Goal: Task Accomplishment & Management: Complete application form

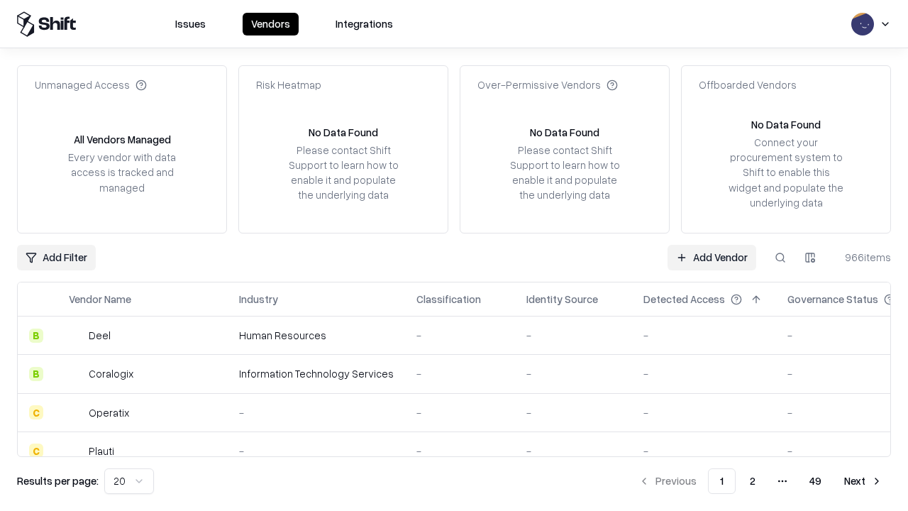
click at [712, 257] on link "Add Vendor" at bounding box center [712, 258] width 89 height 26
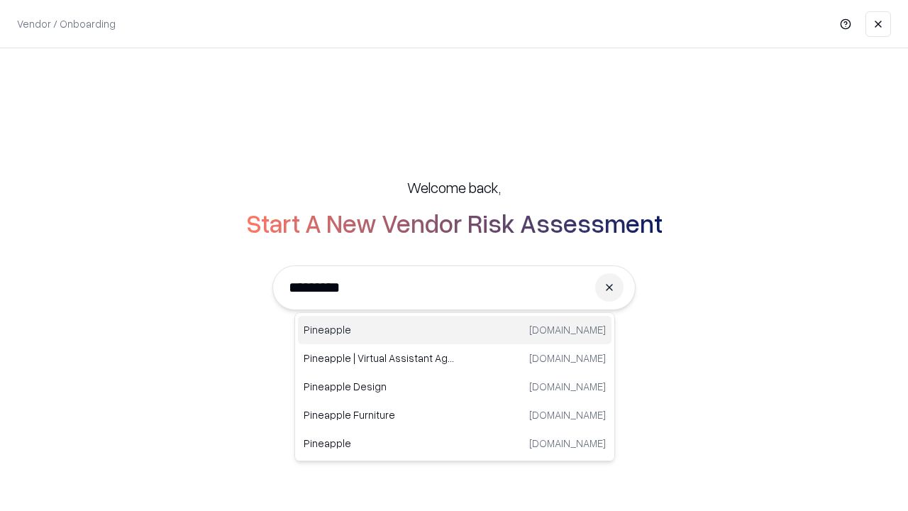
click at [455, 330] on div "Pineapple [DOMAIN_NAME]" at bounding box center [455, 330] width 314 height 28
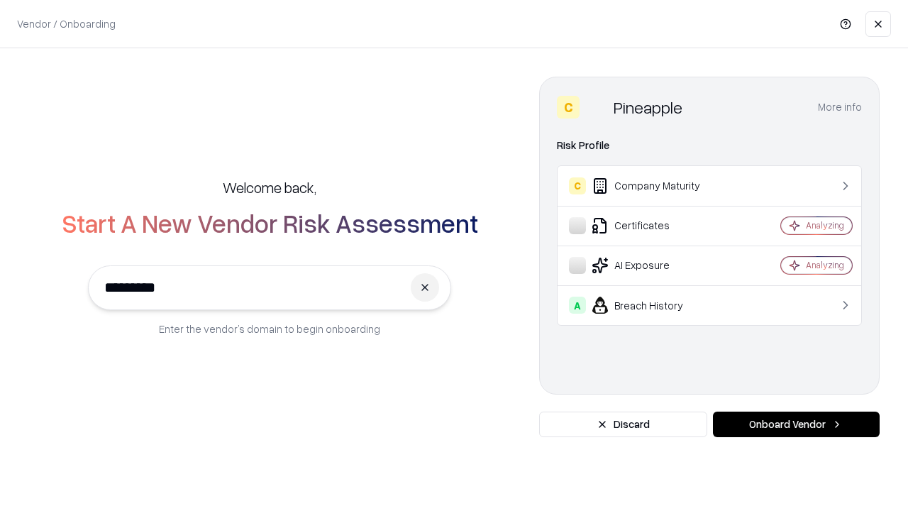
type input "*********"
click at [796, 424] on button "Onboard Vendor" at bounding box center [796, 425] width 167 height 26
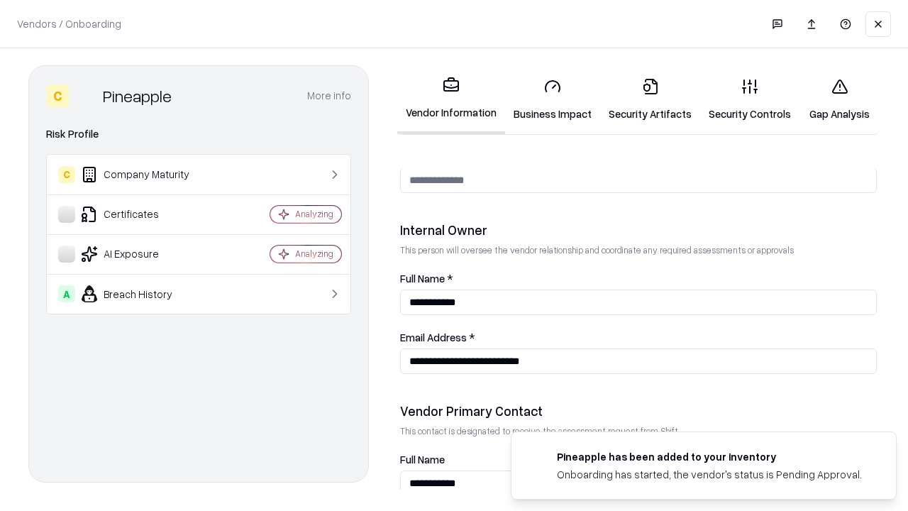
scroll to position [735, 0]
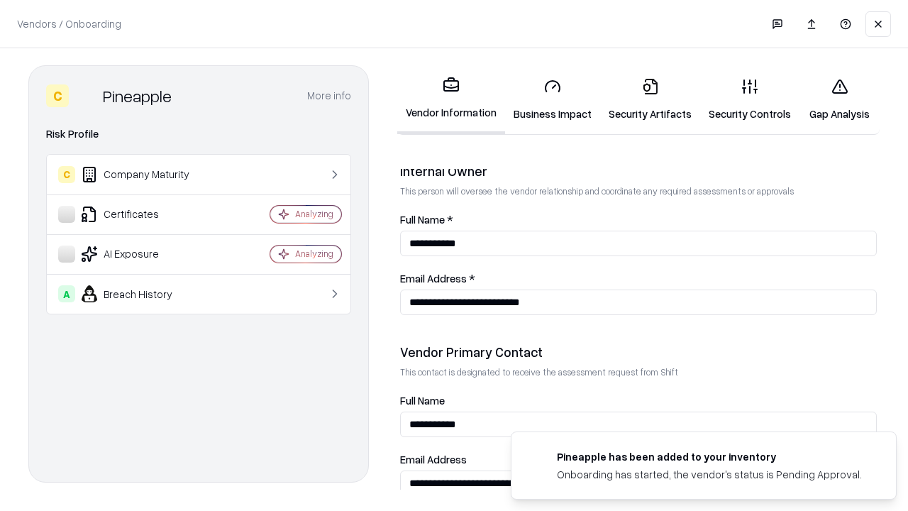
click at [650, 99] on link "Security Artifacts" at bounding box center [650, 100] width 100 height 66
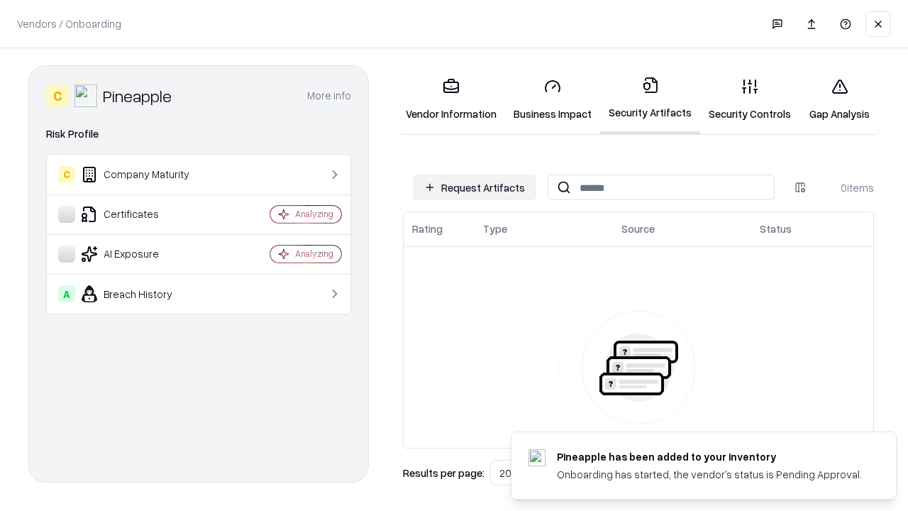
click at [475, 187] on button "Request Artifacts" at bounding box center [474, 188] width 123 height 26
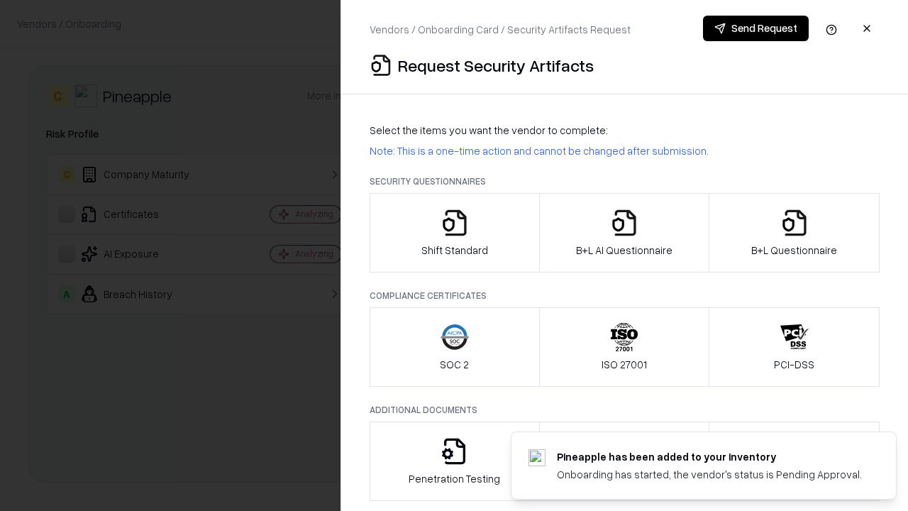
click at [794, 233] on icon "button" at bounding box center [795, 223] width 28 height 28
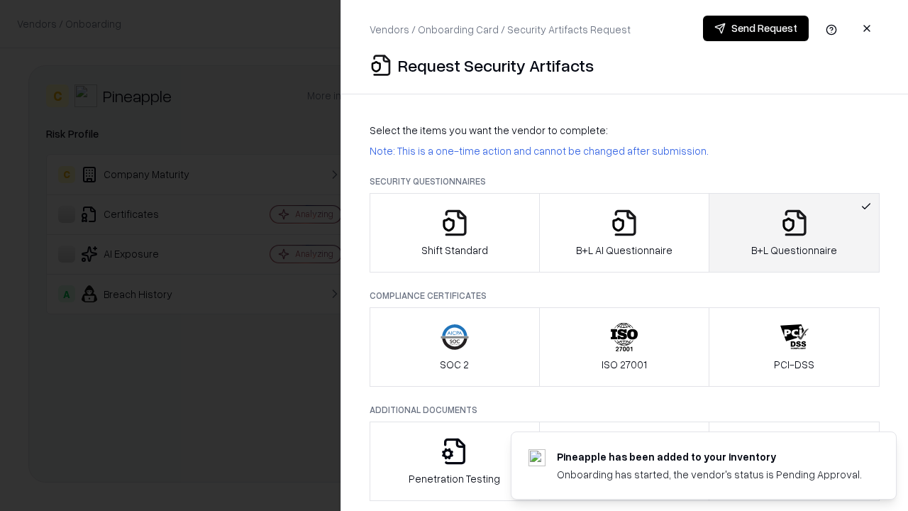
click at [624, 233] on icon "button" at bounding box center [624, 223] width 28 height 28
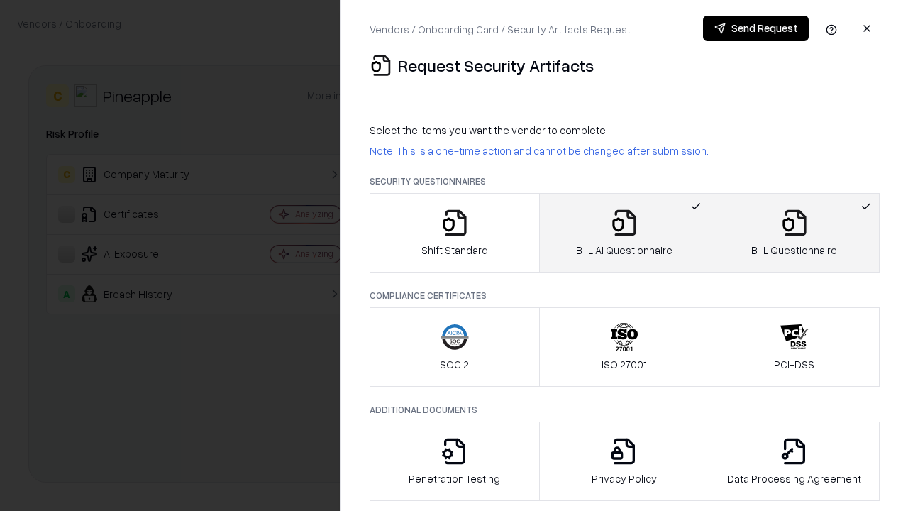
click at [756, 28] on button "Send Request" at bounding box center [756, 29] width 106 height 26
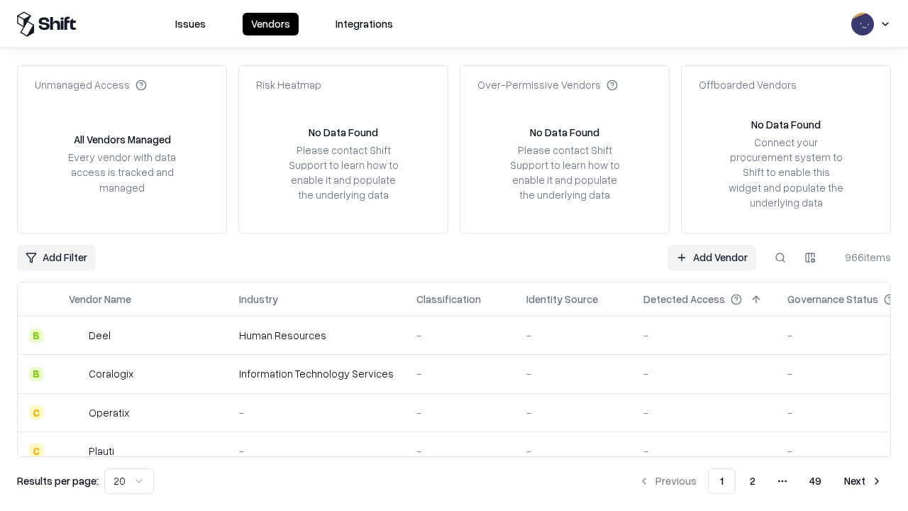
click at [781, 257] on button at bounding box center [781, 258] width 26 height 26
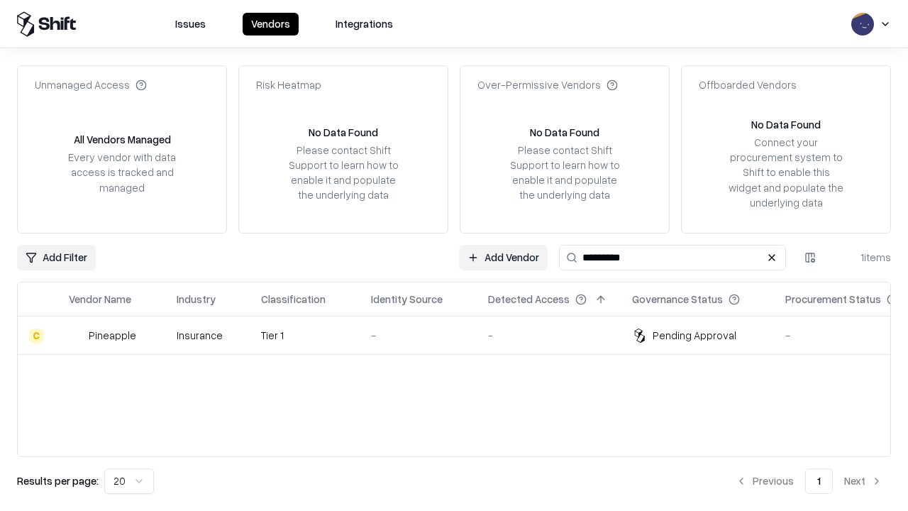
type input "*********"
click at [463, 335] on div "-" at bounding box center [418, 335] width 94 height 15
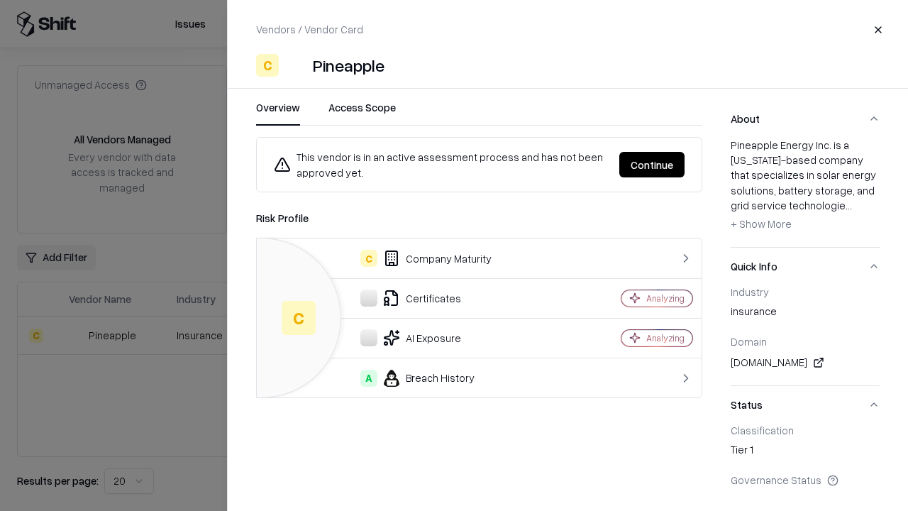
click at [652, 165] on button "Continue" at bounding box center [652, 165] width 65 height 26
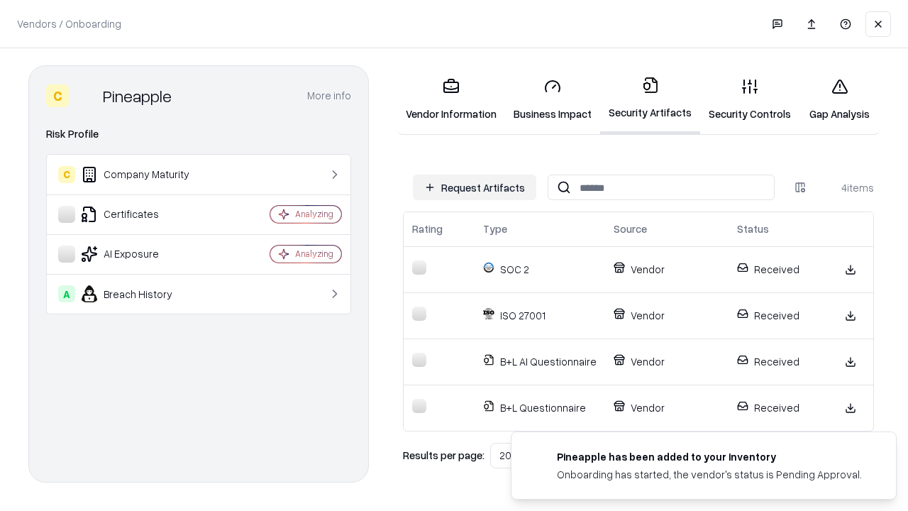
click at [840, 99] on link "Gap Analysis" at bounding box center [840, 100] width 80 height 66
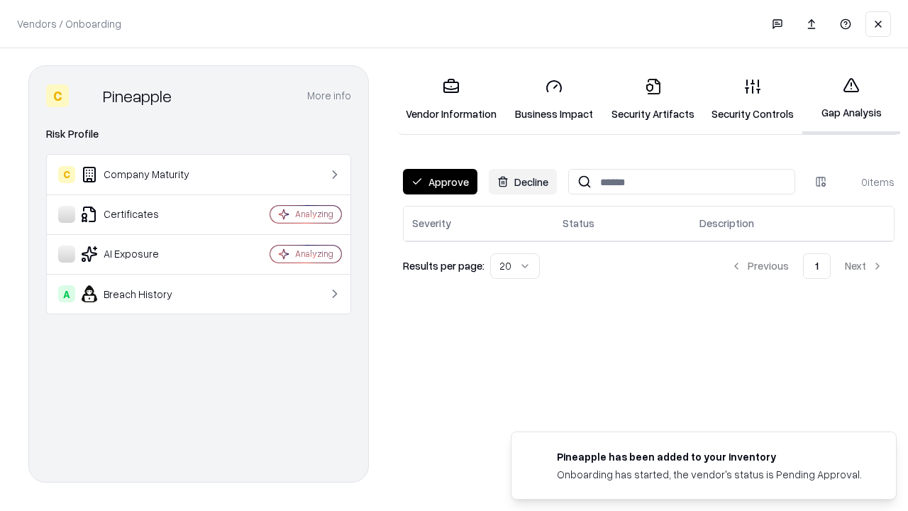
click at [440, 182] on button "Approve" at bounding box center [440, 182] width 75 height 26
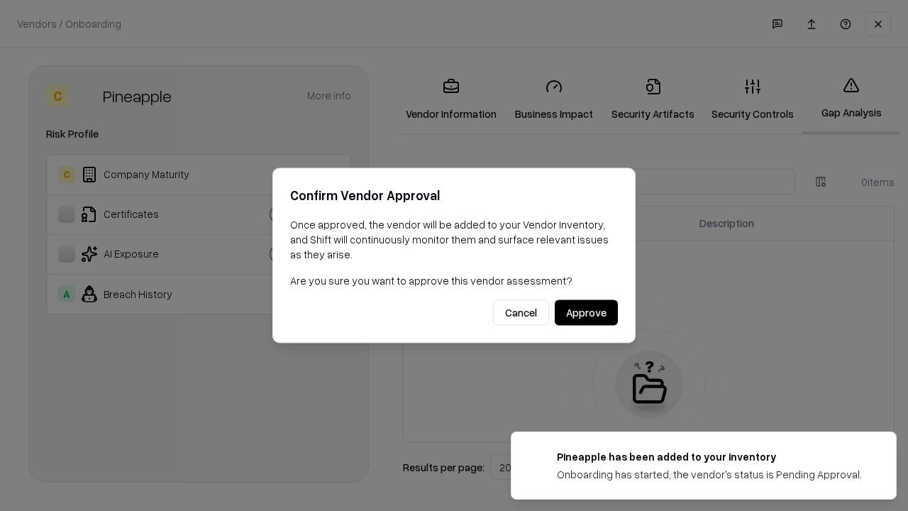
click at [586, 312] on button "Approve" at bounding box center [586, 313] width 63 height 26
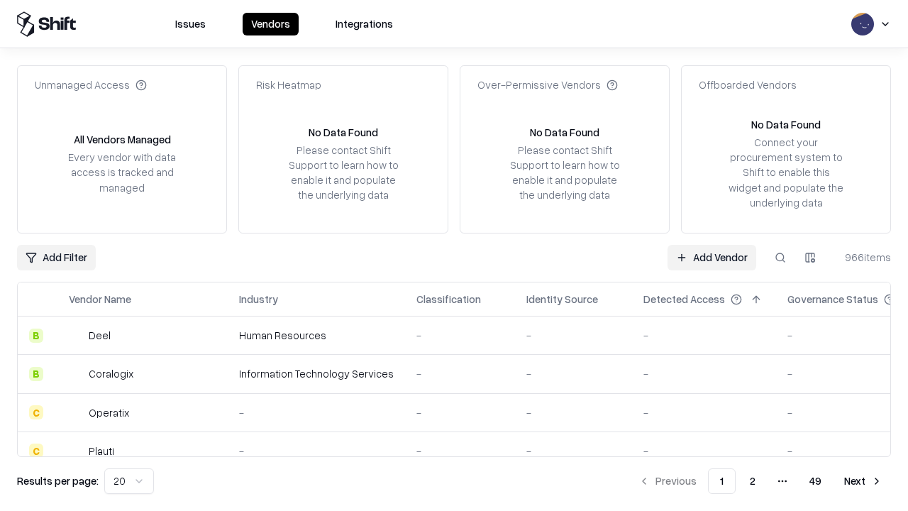
type input "*********"
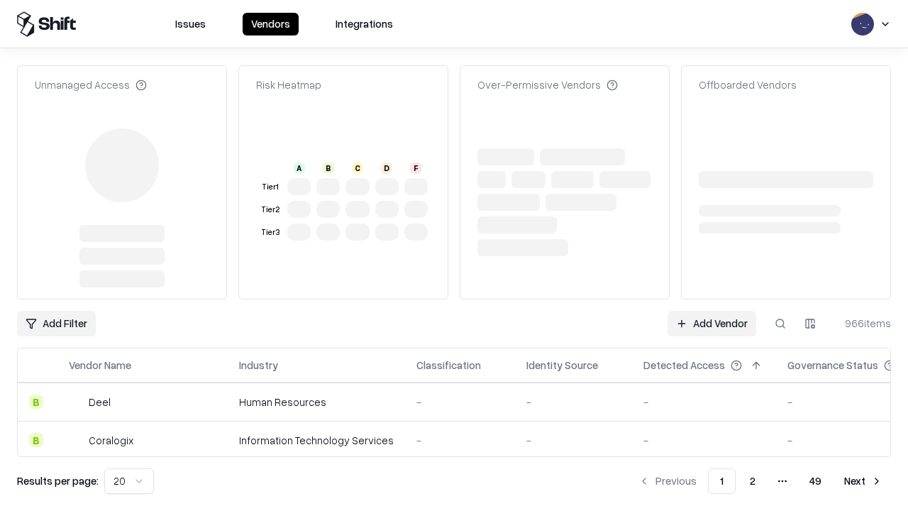
click at [712, 311] on link "Add Vendor" at bounding box center [712, 324] width 89 height 26
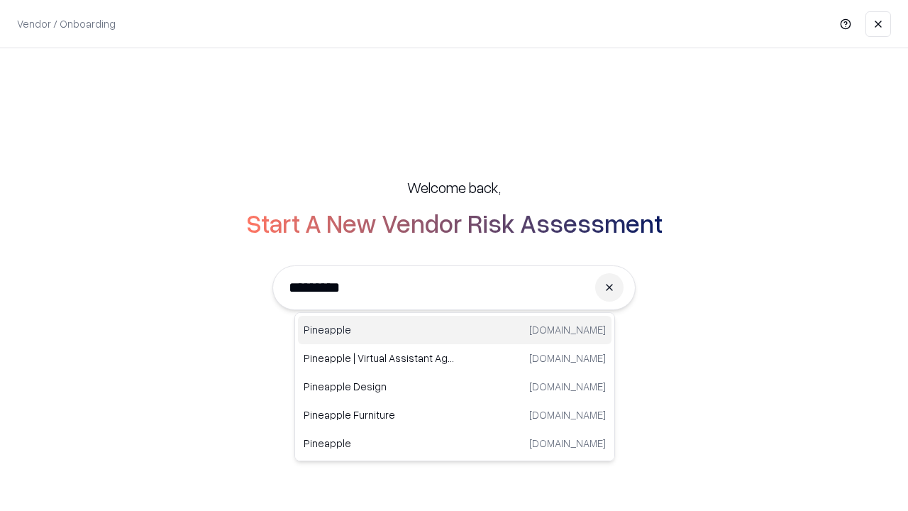
click at [455, 330] on div "Pineapple [DOMAIN_NAME]" at bounding box center [455, 330] width 314 height 28
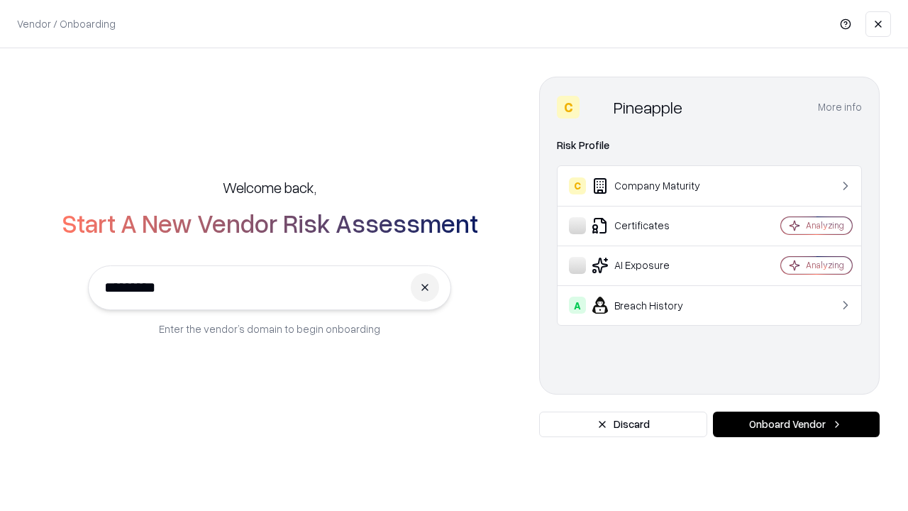
type input "*********"
click at [796, 424] on button "Onboard Vendor" at bounding box center [796, 425] width 167 height 26
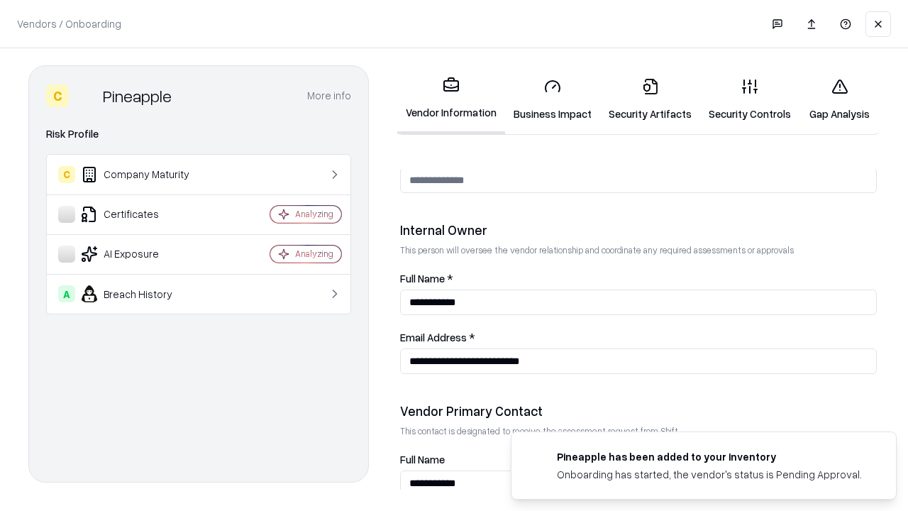
scroll to position [735, 0]
